Goal: Obtain resource: Download file/media

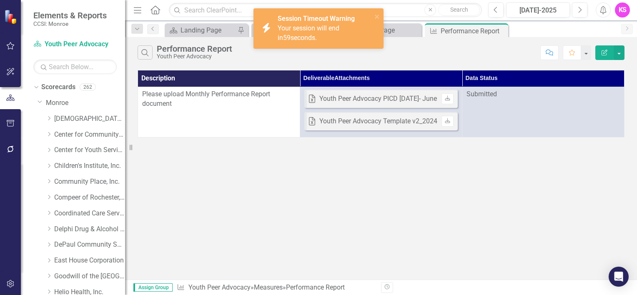
scroll to position [292, 0]
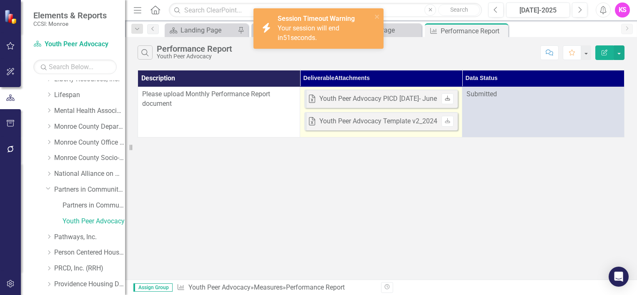
click at [449, 99] on icon "Download" at bounding box center [447, 98] width 6 height 5
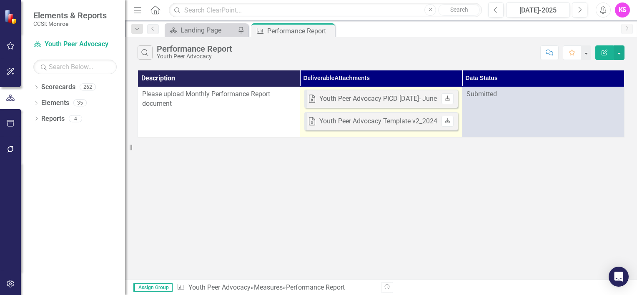
click at [449, 100] on icon "Download" at bounding box center [447, 98] width 6 height 5
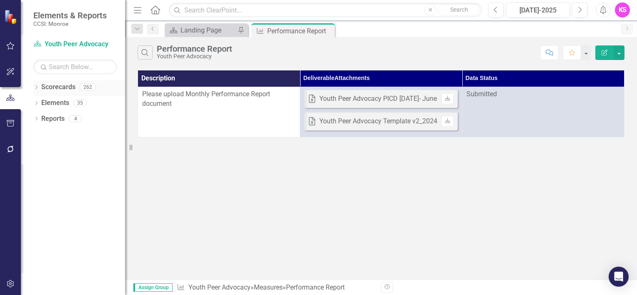
click at [36, 88] on icon "Dropdown" at bounding box center [36, 88] width 6 height 5
click at [40, 104] on icon "Dropdown" at bounding box center [41, 102] width 6 height 5
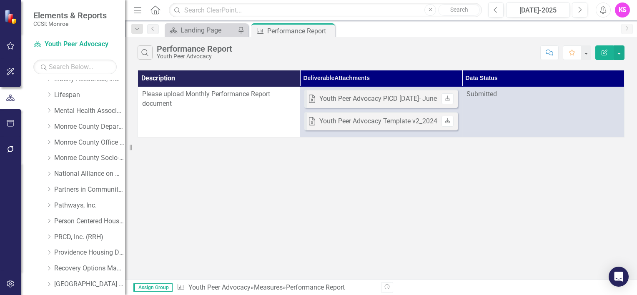
scroll to position [334, 0]
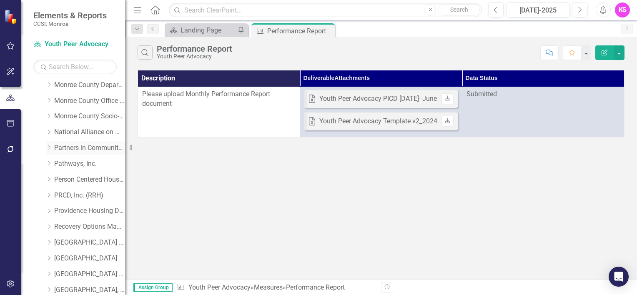
click at [51, 148] on icon "Dropdown" at bounding box center [49, 147] width 6 height 5
click at [76, 147] on link "Partners in Community Development" at bounding box center [89, 148] width 71 height 10
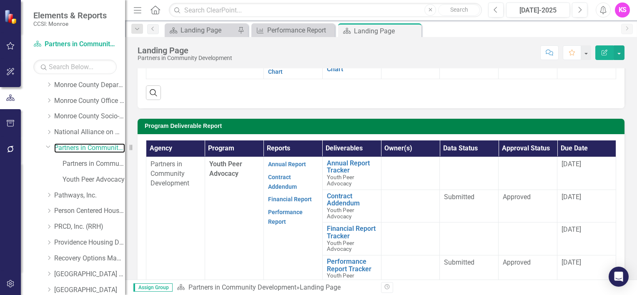
scroll to position [208, 0]
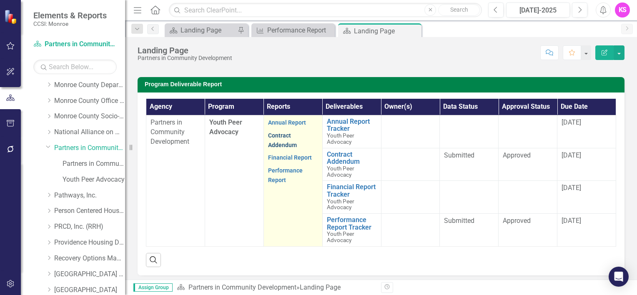
click at [279, 133] on link "Contract Addendum" at bounding box center [282, 140] width 29 height 16
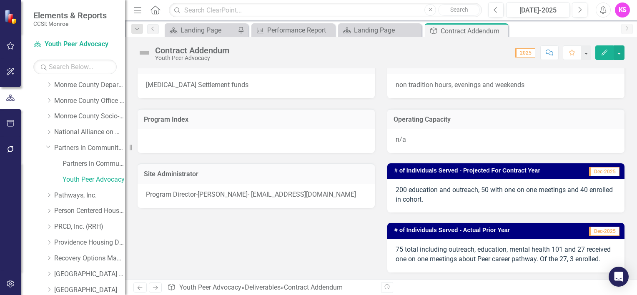
scroll to position [125, 0]
